Goal: Information Seeking & Learning: Learn about a topic

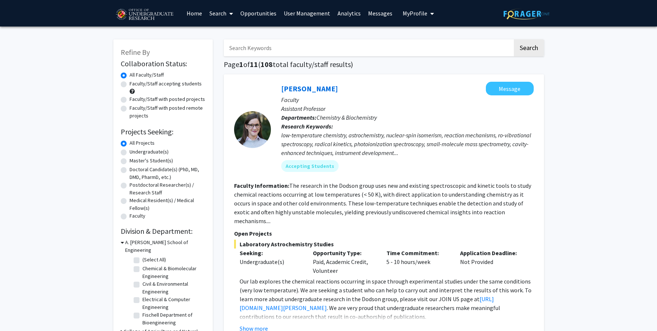
click at [353, 12] on link "Analytics" at bounding box center [349, 13] width 31 height 26
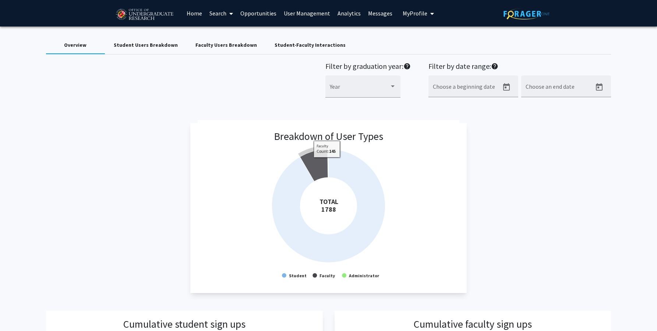
click at [327, 163] on icon at bounding box center [314, 165] width 28 height 32
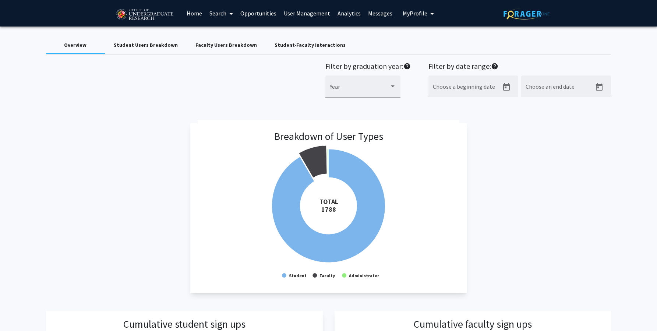
click at [192, 9] on link "Home" at bounding box center [194, 13] width 23 height 26
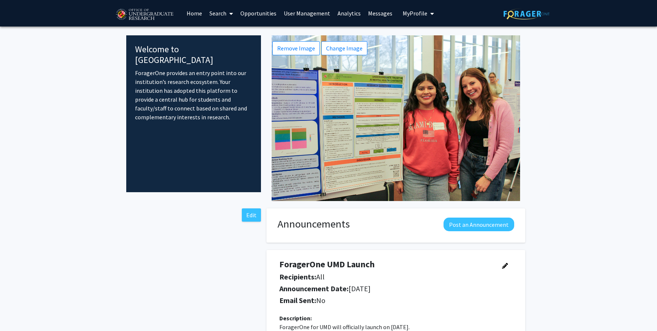
click at [225, 9] on link "Search" at bounding box center [221, 13] width 31 height 26
click at [228, 31] on span "Faculty/Staff" at bounding box center [233, 34] width 54 height 15
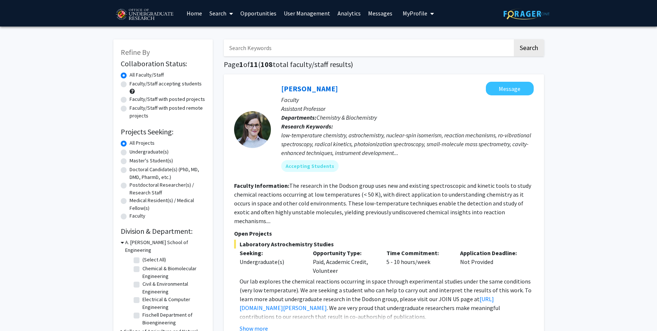
click at [339, 12] on link "Analytics" at bounding box center [349, 13] width 31 height 26
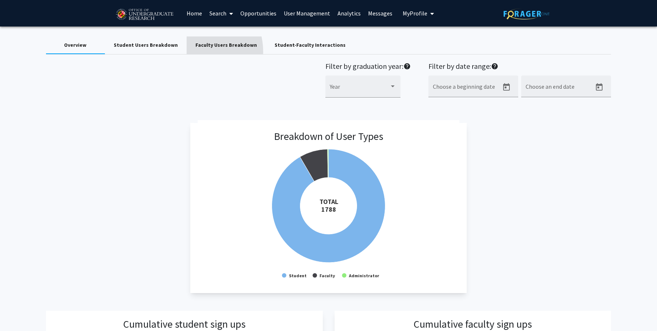
click at [187, 52] on div "Faculty Users Breakdown" at bounding box center [226, 45] width 79 height 18
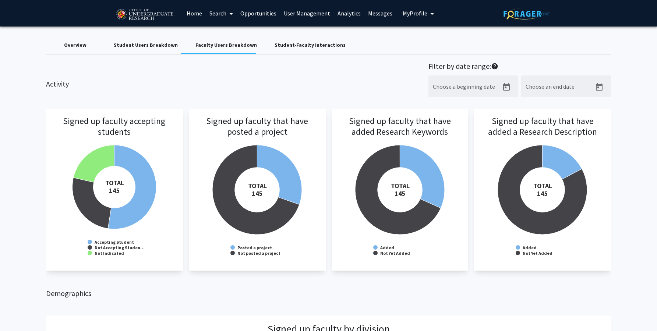
click at [137, 46] on div "Student Users Breakdown" at bounding box center [146, 45] width 64 height 8
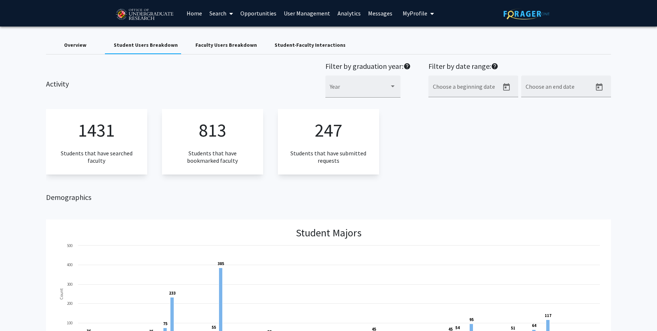
click at [67, 50] on div "Overview" at bounding box center [75, 45] width 59 height 18
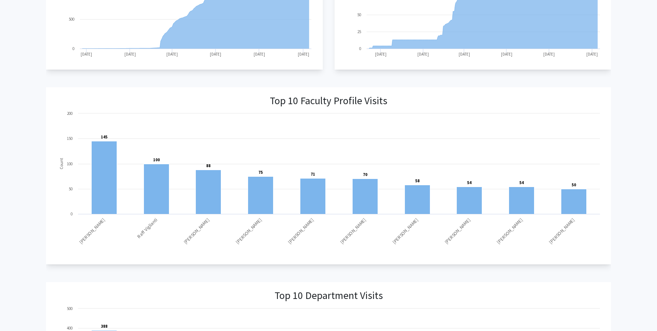
scroll to position [420, 0]
